Goal: Information Seeking & Learning: Check status

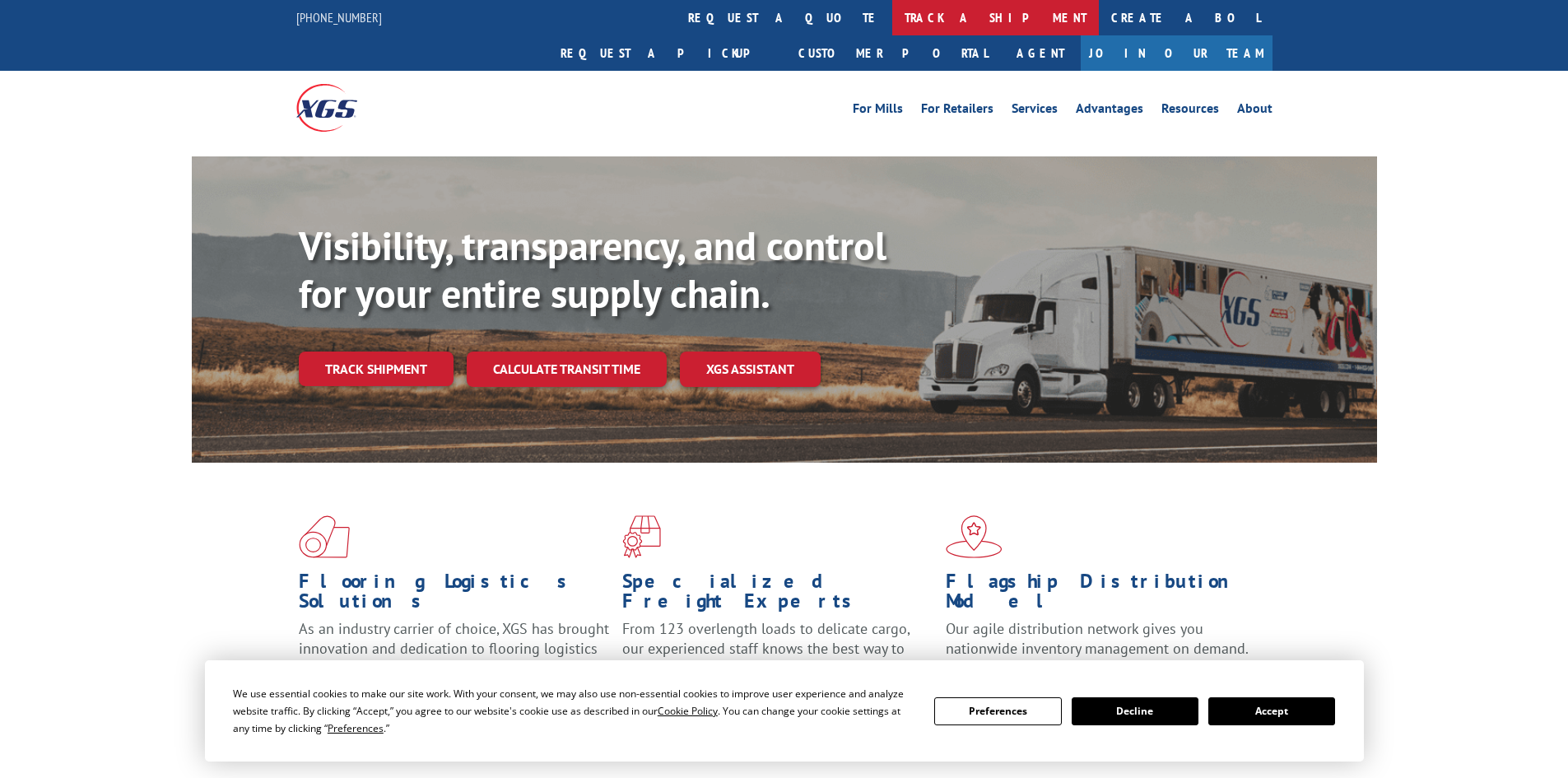
click at [892, 16] on link "track a shipment" at bounding box center [995, 18] width 207 height 36
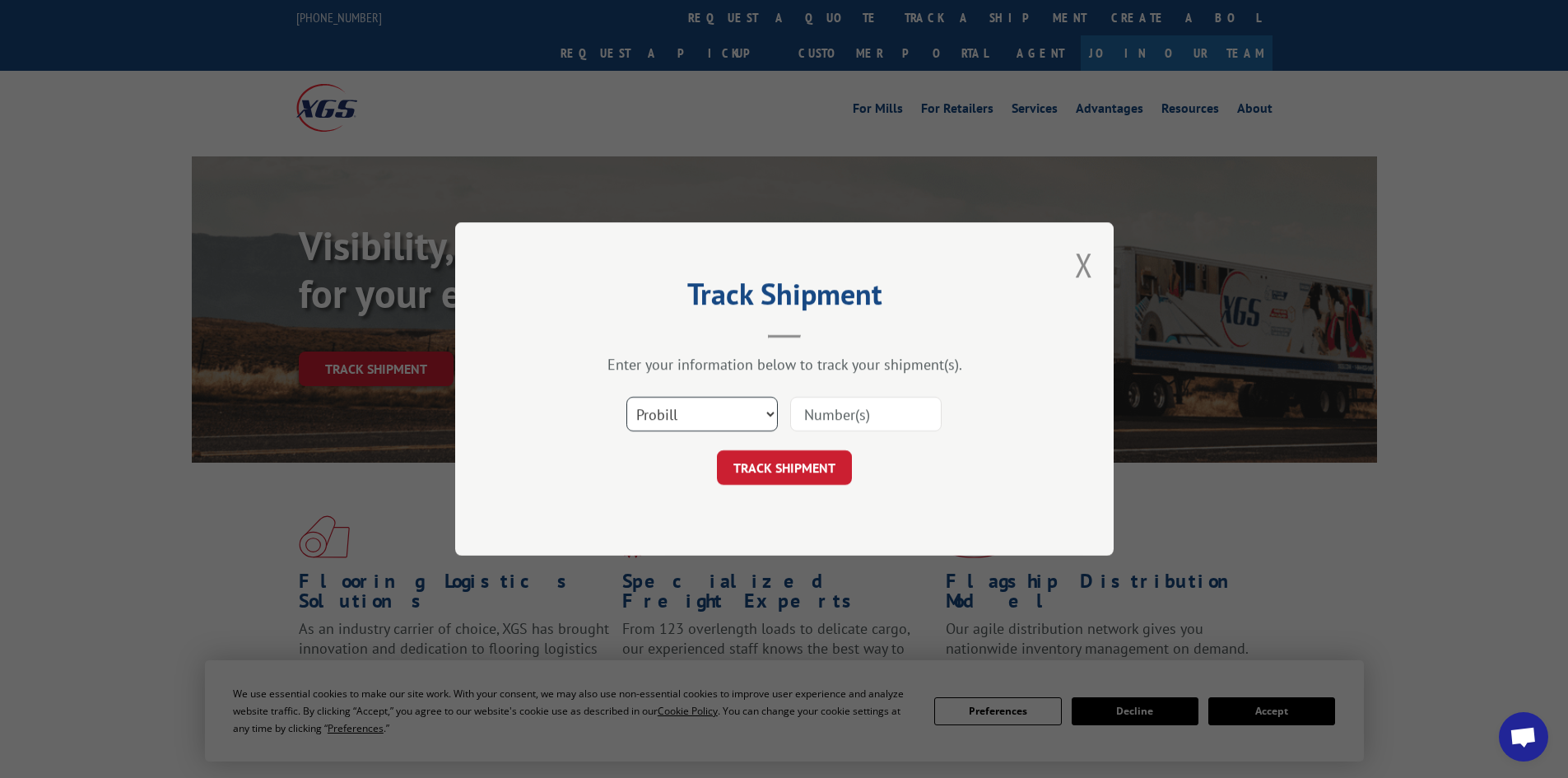
click at [711, 427] on select "Select category... Probill BOL PO" at bounding box center [702, 414] width 152 height 35
click at [814, 412] on input at bounding box center [866, 414] width 152 height 35
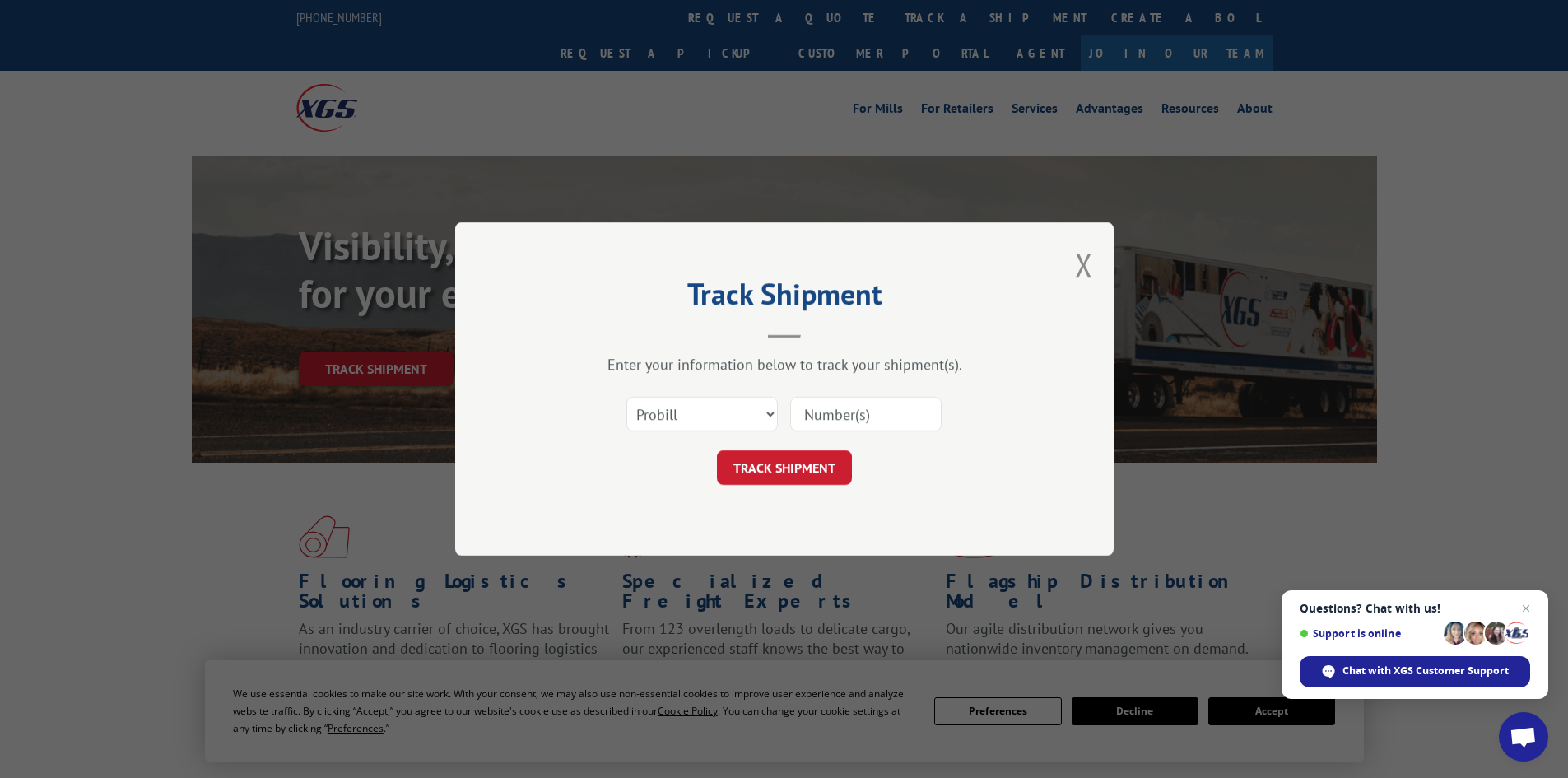
paste input "17517567"
type input "17517567"
click at [782, 473] on button "TRACK SHIPMENT" at bounding box center [784, 467] width 135 height 35
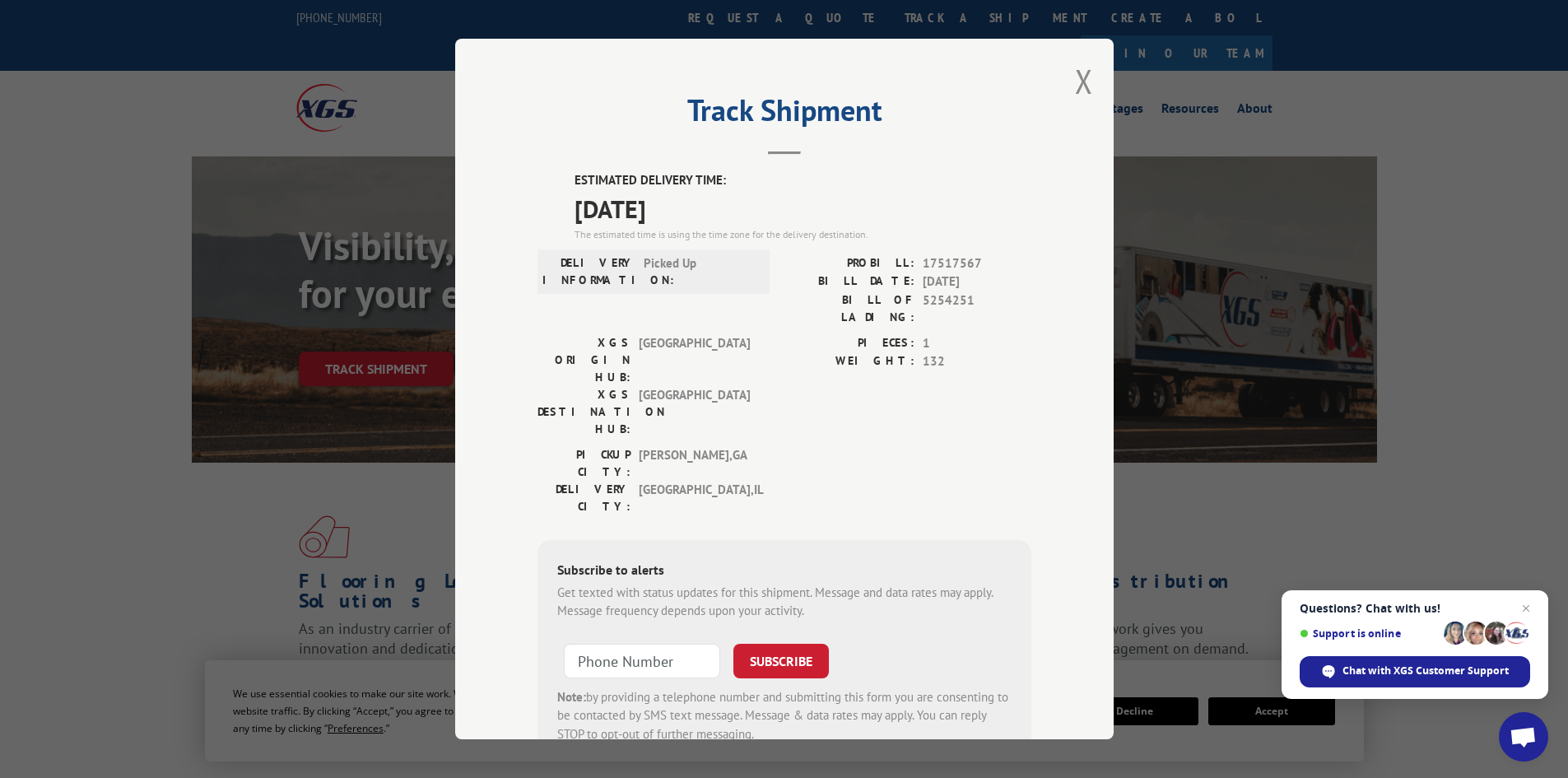
click at [1066, 86] on div "Track Shipment ESTIMATED DELIVERY TIME: [DATE] The estimated time is using the …" at bounding box center [784, 389] width 658 height 700
click at [1076, 81] on button "Close modal" at bounding box center [1083, 81] width 18 height 44
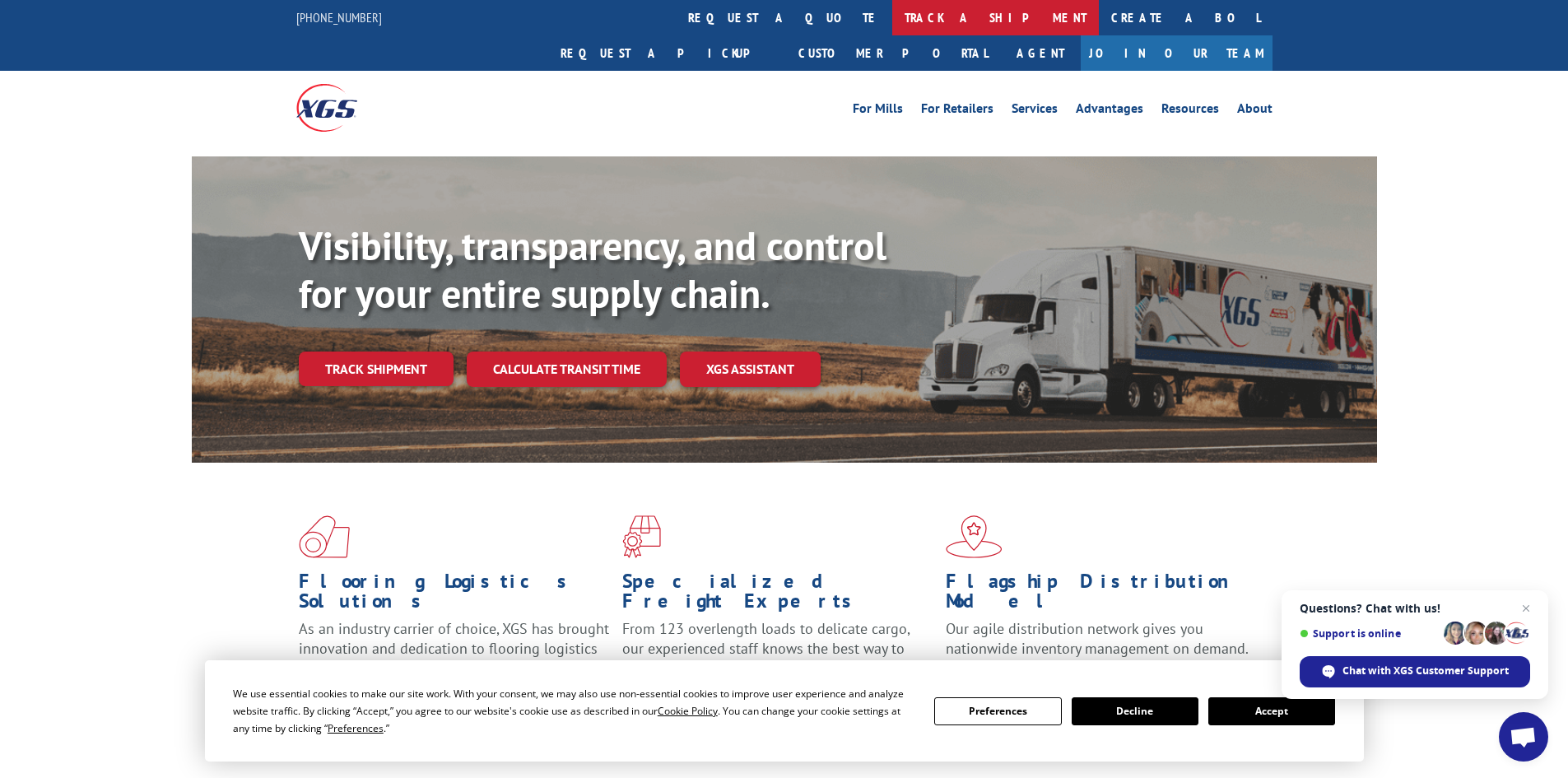
click at [892, 20] on link "track a shipment" at bounding box center [995, 18] width 207 height 36
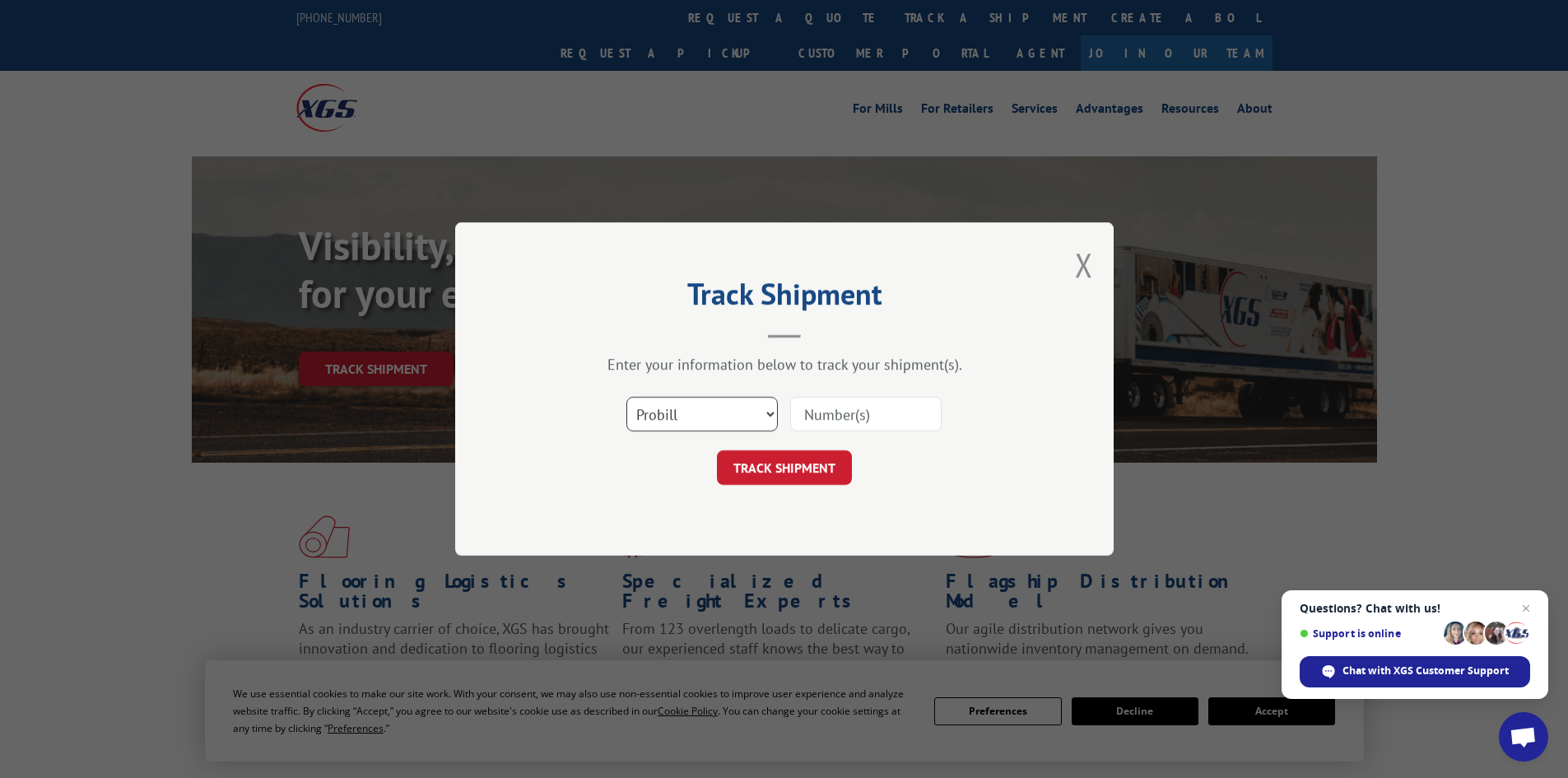
click at [710, 413] on select "Select category... Probill BOL PO" at bounding box center [702, 414] width 152 height 35
select select "bol"
click at [626, 397] on select "Select category... Probill BOL PO" at bounding box center [702, 414] width 152 height 35
click at [861, 405] on input at bounding box center [866, 414] width 152 height 35
paste input "449433"
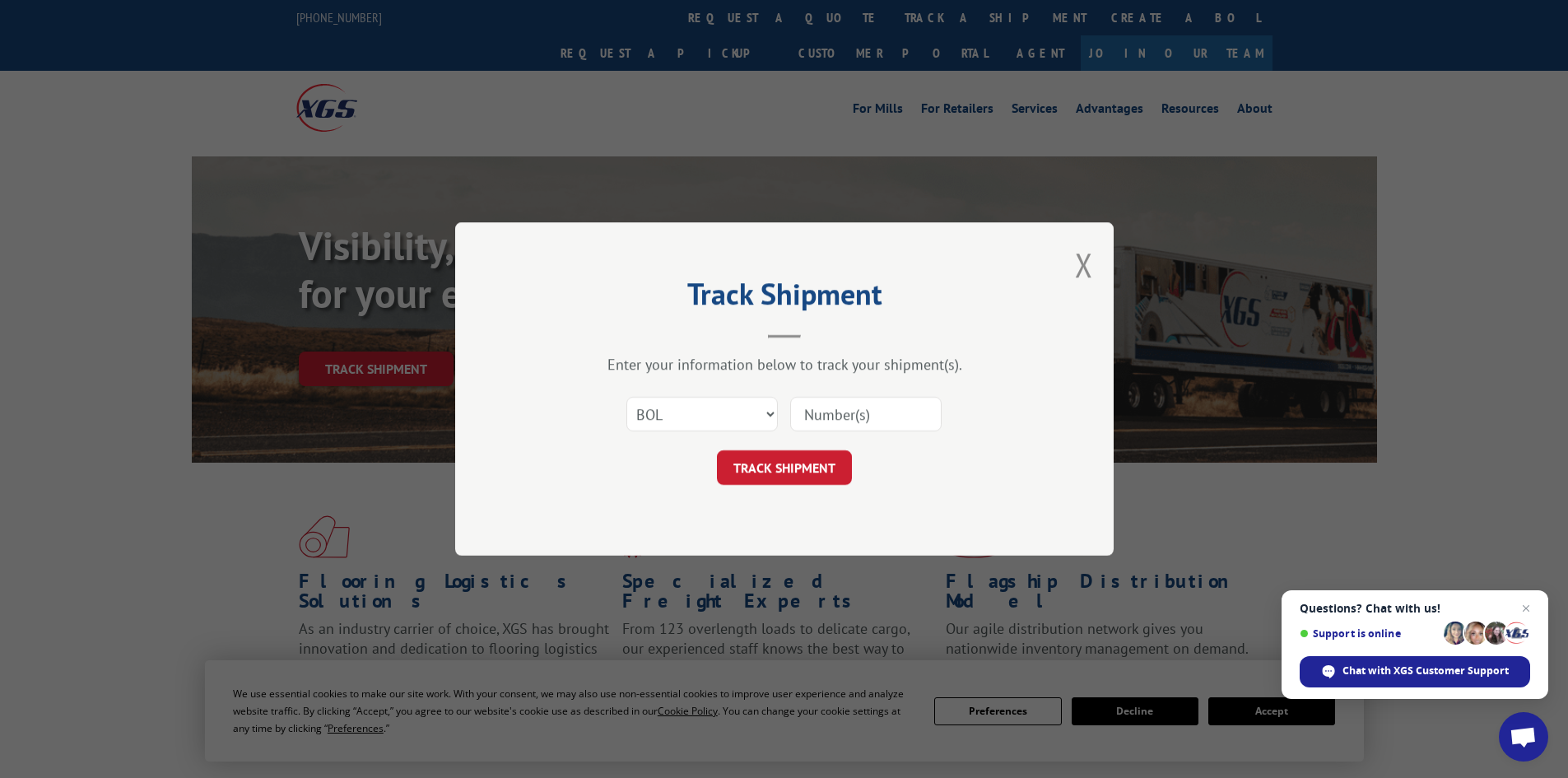
type input "449433"
click at [785, 477] on button "TRACK SHIPMENT" at bounding box center [784, 467] width 135 height 35
